Goal: Navigation & Orientation: Find specific page/section

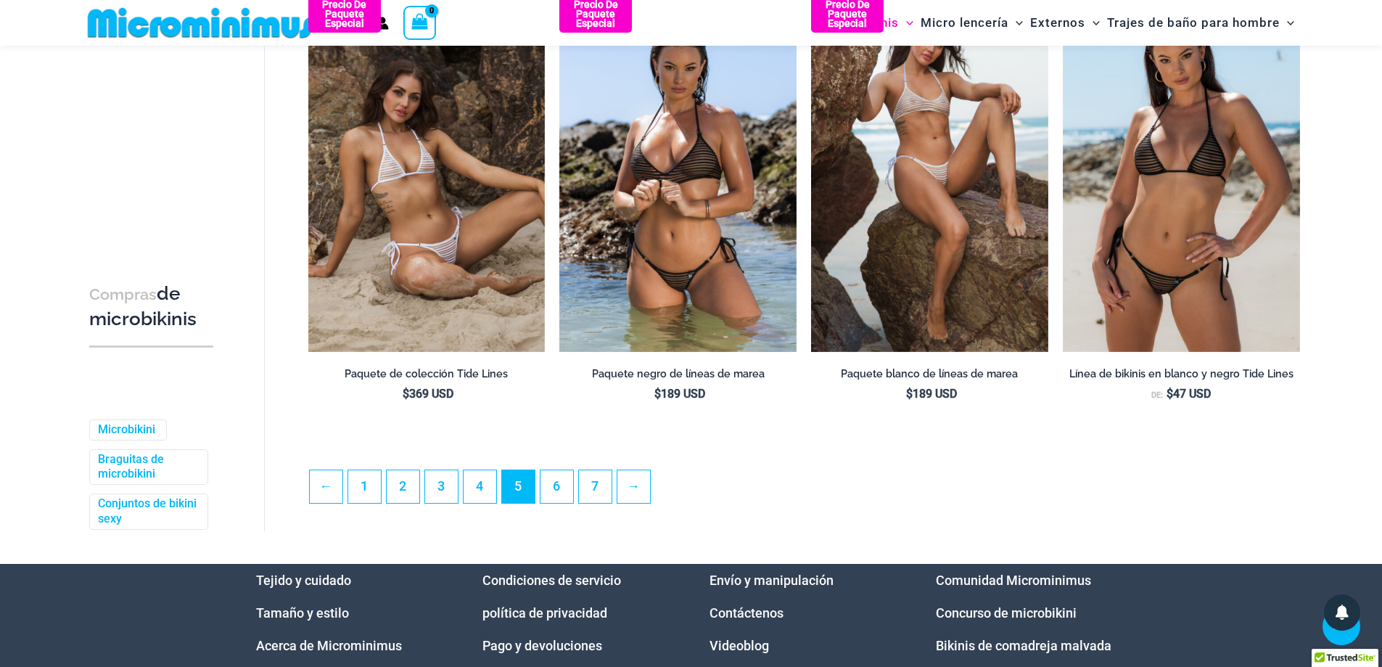
scroll to position [3687, 0]
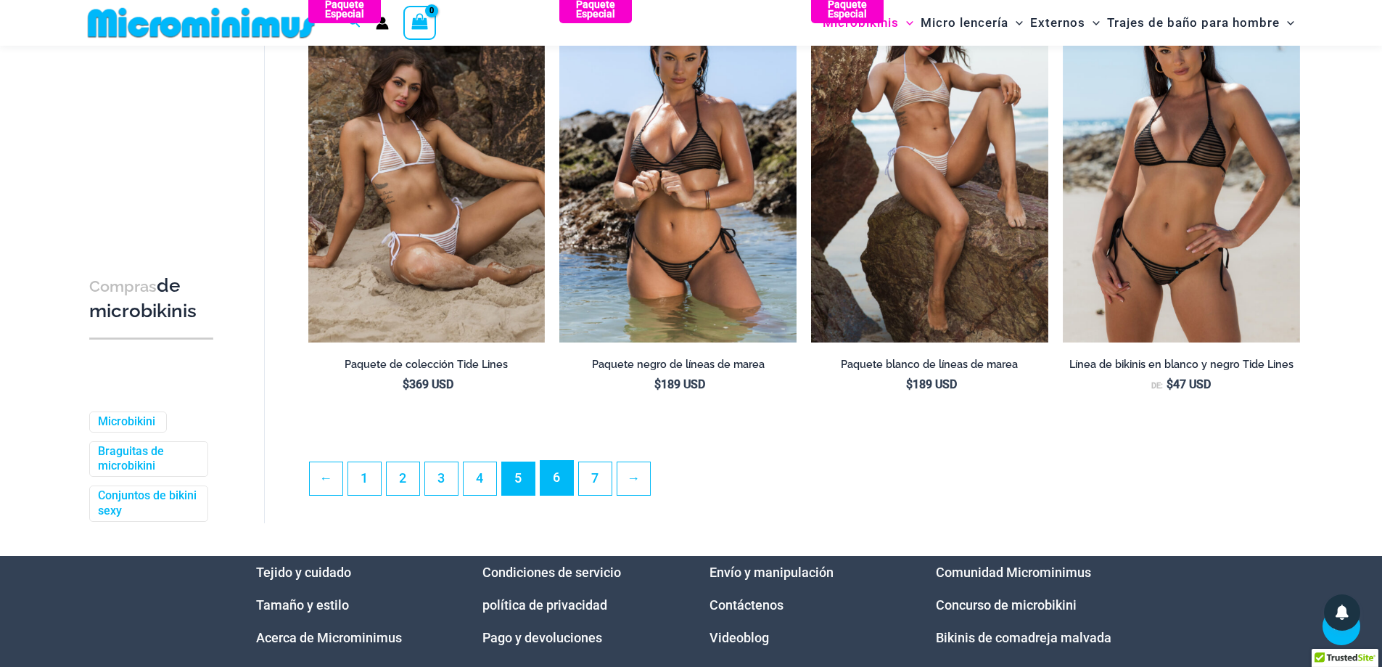
click at [558, 484] on font "6" at bounding box center [556, 476] width 7 height 15
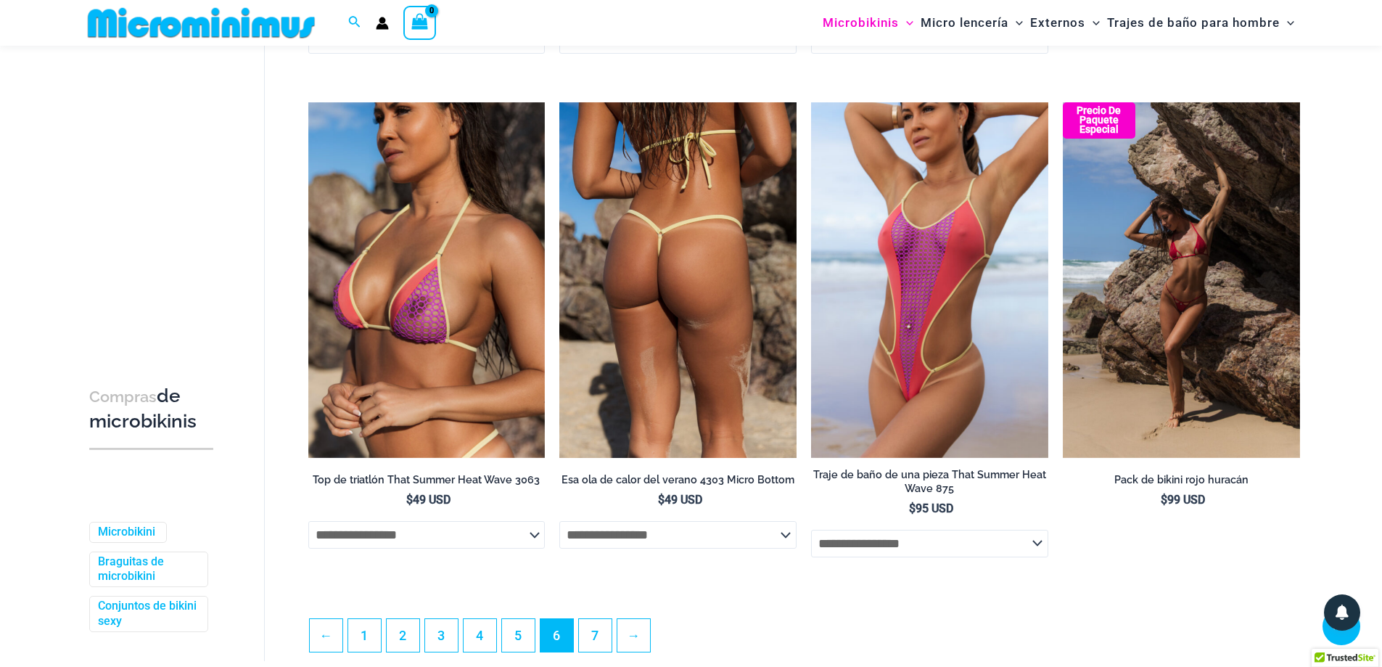
scroll to position [3685, 0]
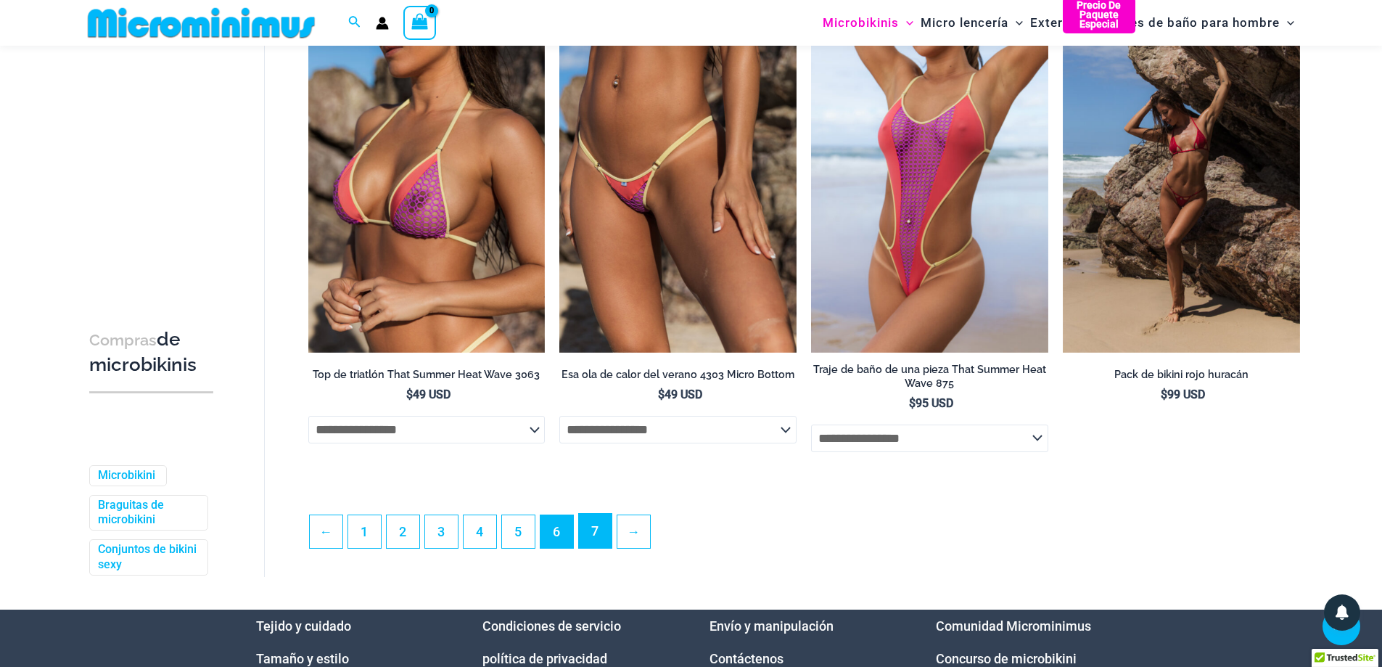
click at [598, 538] on font "7" at bounding box center [594, 530] width 7 height 15
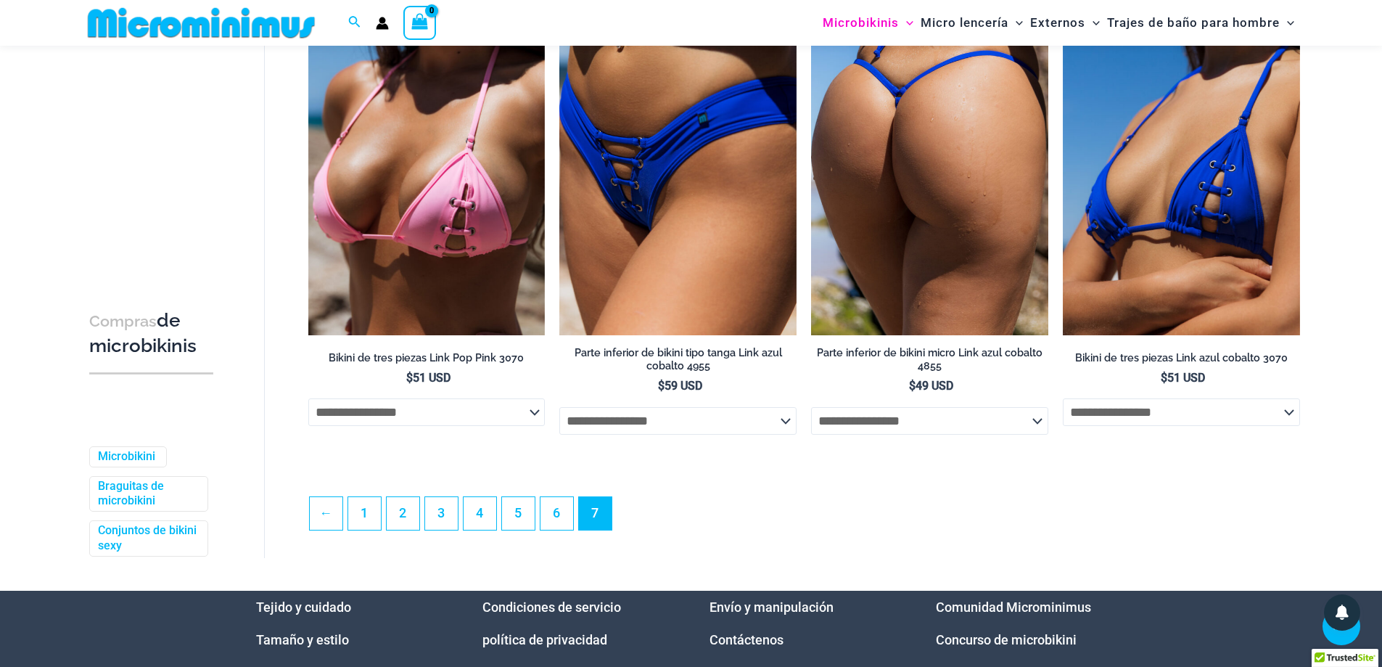
scroll to position [2235, 0]
